Goal: Task Accomplishment & Management: Use online tool/utility

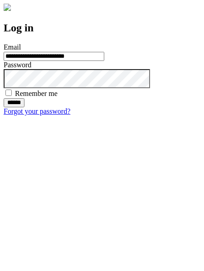
type input "**********"
click at [25, 107] on input "******" at bounding box center [14, 102] width 21 height 9
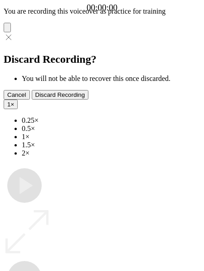
type input "**********"
